Goal: Transaction & Acquisition: Purchase product/service

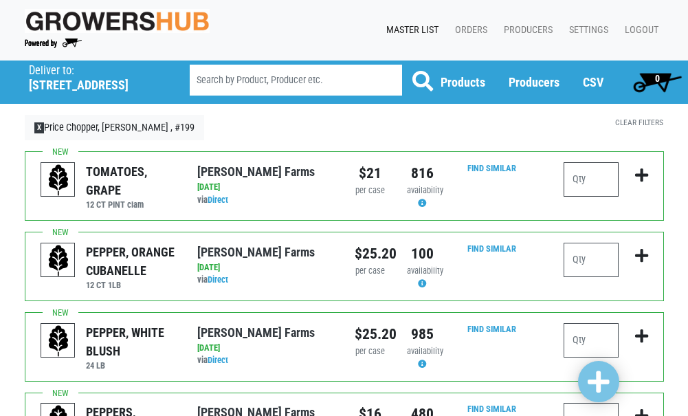
click at [601, 175] on input "number" at bounding box center [590, 179] width 55 height 34
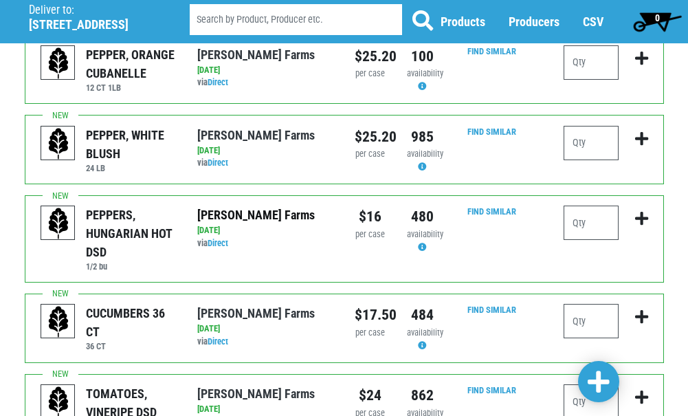
scroll to position [206, 0]
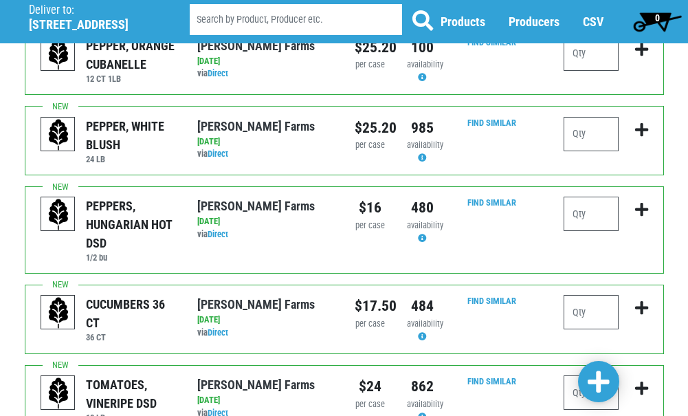
type input "1"
click at [606, 313] on input "number" at bounding box center [590, 312] width 55 height 34
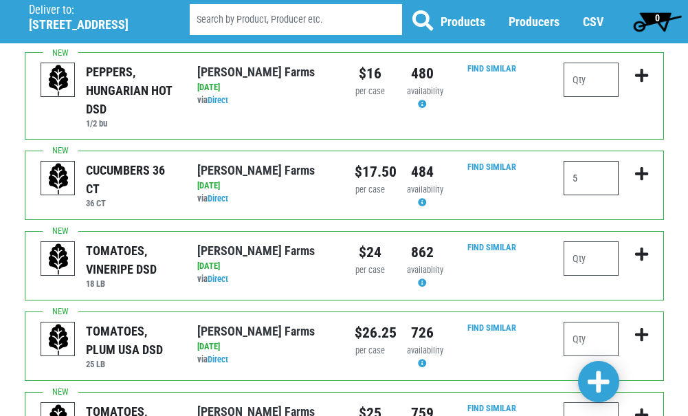
scroll to position [344, 0]
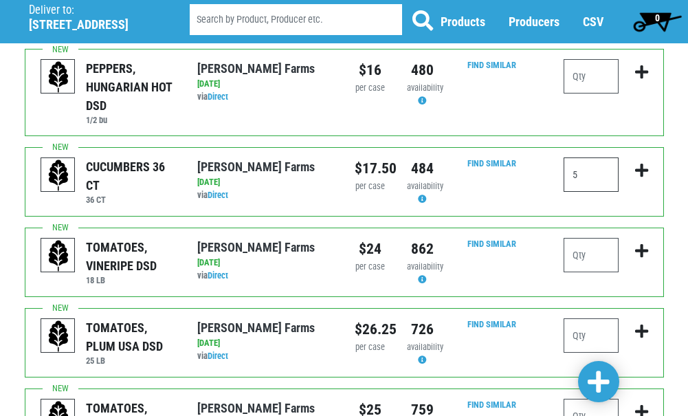
type input "5"
click at [592, 260] on input "number" at bounding box center [590, 255] width 55 height 34
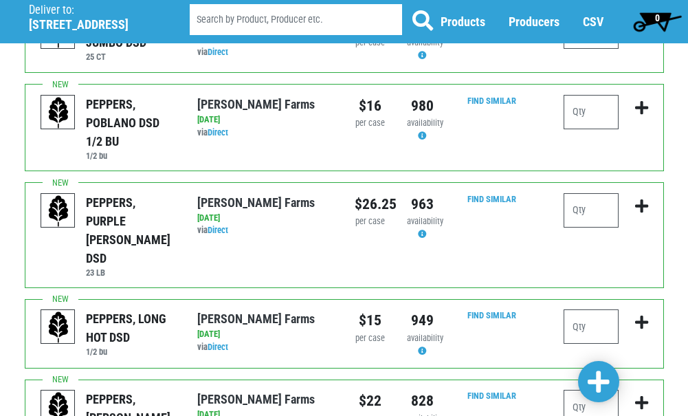
scroll to position [1508, 0]
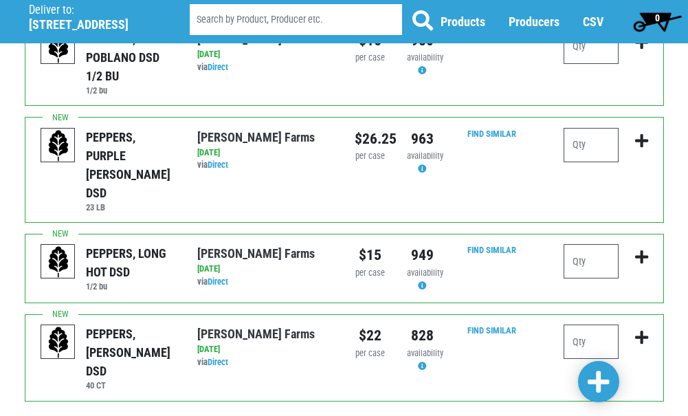
type input "1"
click at [579, 324] on input "number" at bounding box center [590, 341] width 55 height 34
type input "4"
click at [605, 385] on span at bounding box center [598, 382] width 22 height 25
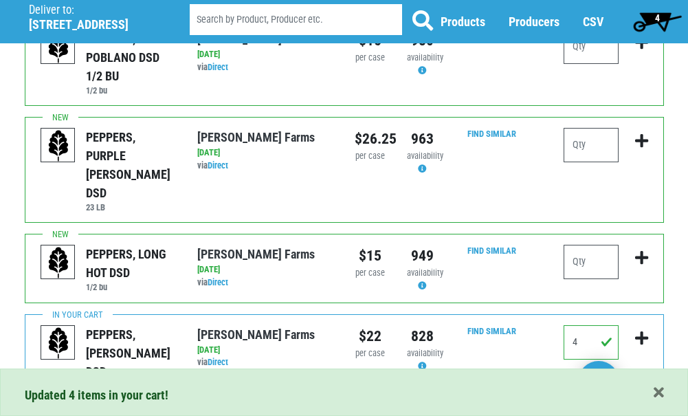
scroll to position [1590, 0]
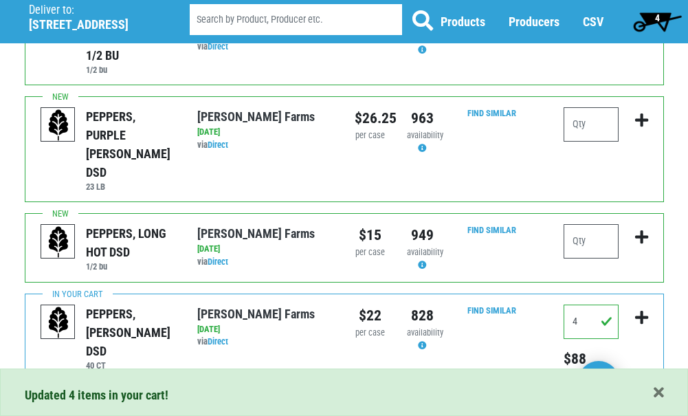
click at [121, 401] on link "Next ›" at bounding box center [128, 413] width 41 height 25
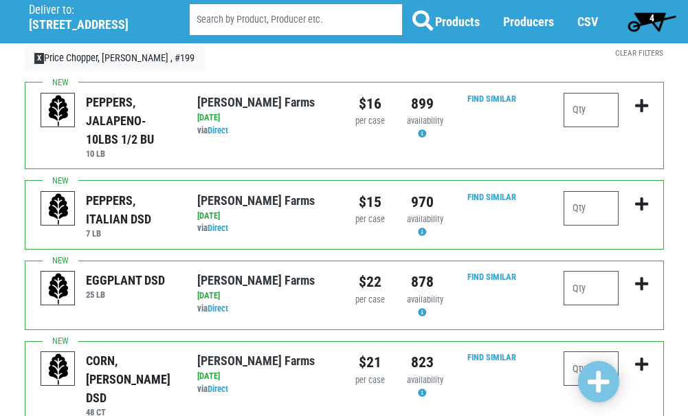
scroll to position [137, 0]
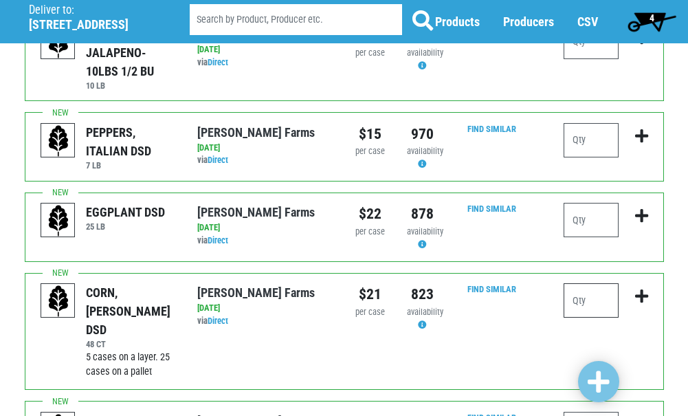
click at [594, 295] on input "number" at bounding box center [590, 300] width 55 height 34
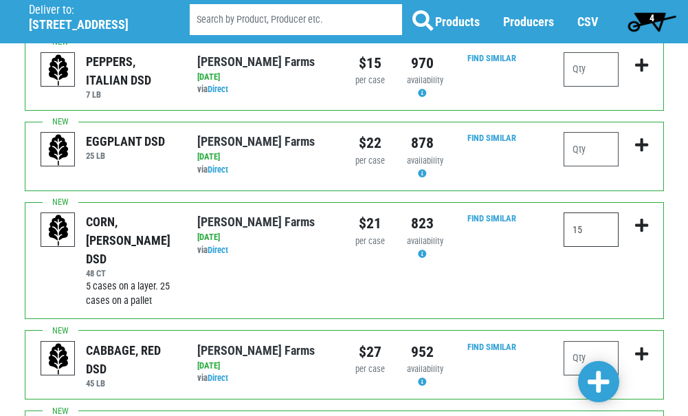
scroll to position [341, 0]
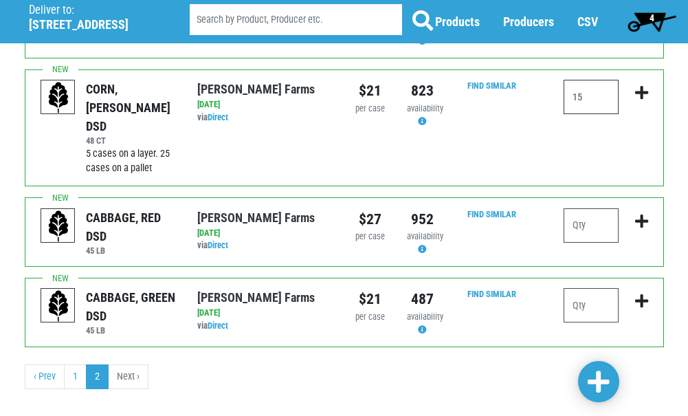
type input "15"
click at [605, 288] on input "number" at bounding box center [590, 305] width 55 height 34
type input "2"
click at [603, 377] on span at bounding box center [598, 382] width 22 height 25
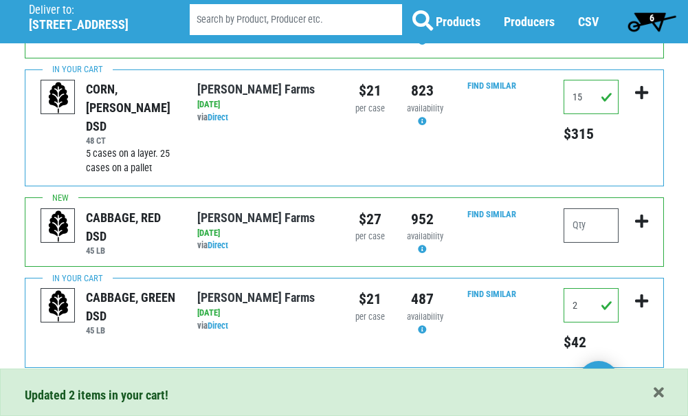
click at [649, 14] on span "6" at bounding box center [651, 17] width 5 height 11
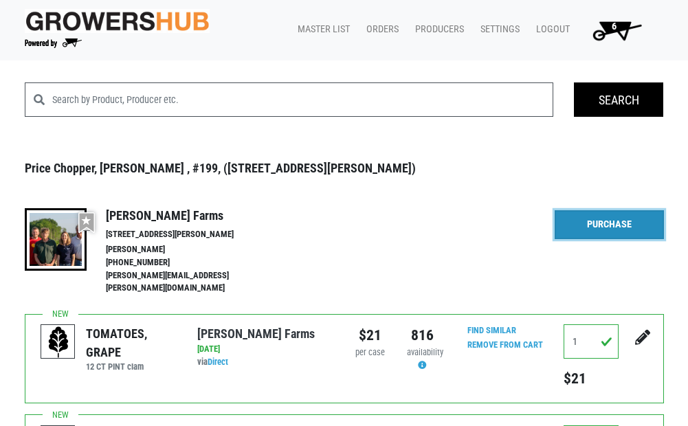
click at [602, 231] on link "Purchase" at bounding box center [608, 224] width 109 height 29
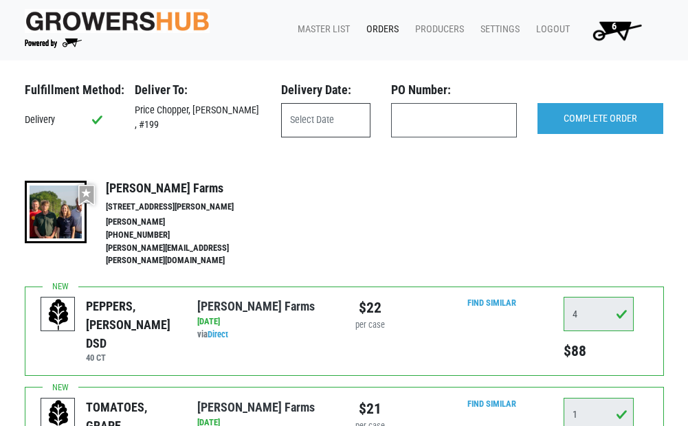
click at [319, 113] on input "text" at bounding box center [325, 120] width 89 height 34
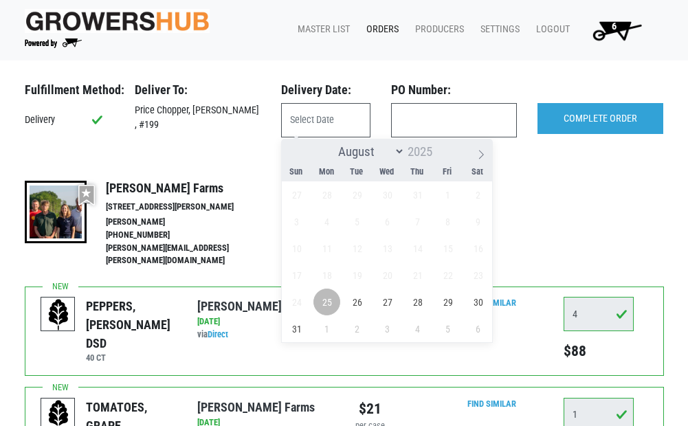
click at [330, 305] on span "25" at bounding box center [326, 302] width 27 height 27
type input "[DATE]"
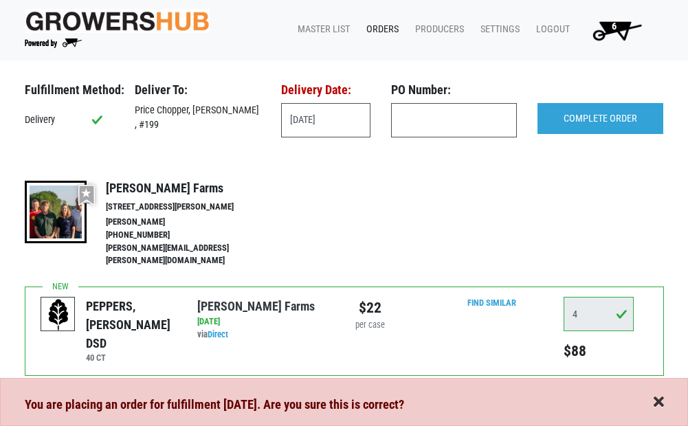
click at [662, 401] on span "button" at bounding box center [658, 402] width 10 height 15
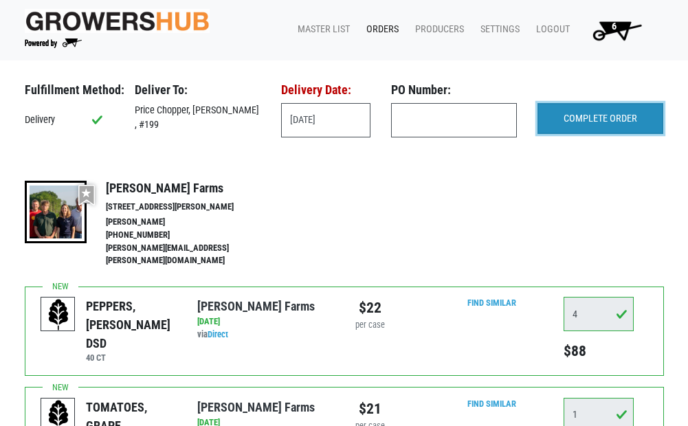
click at [576, 128] on input "COMPLETE ORDER" at bounding box center [600, 119] width 126 height 32
